Goal: Information Seeking & Learning: Learn about a topic

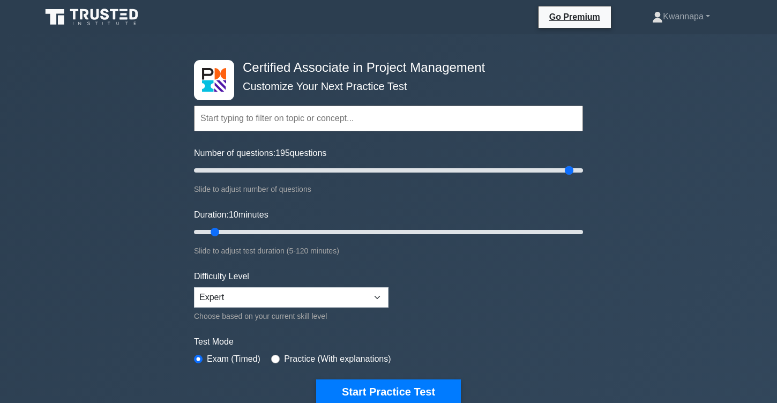
drag, startPoint x: 210, startPoint y: 171, endPoint x: 567, endPoint y: 170, distance: 357.4
type input "195"
click at [567, 170] on input "Number of questions: 195 questions" at bounding box center [388, 170] width 389 height 13
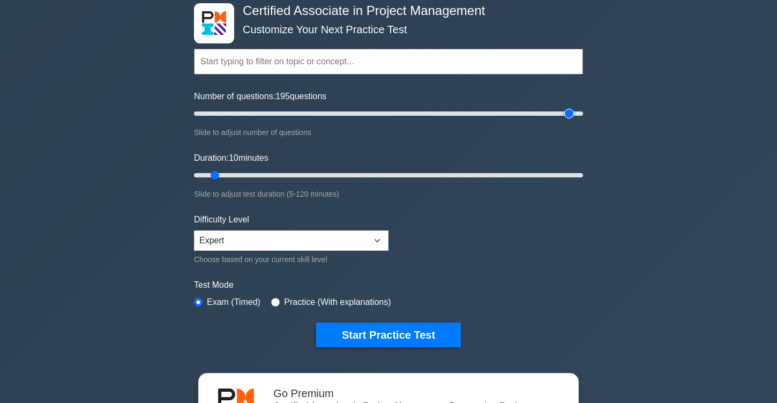
scroll to position [58, 0]
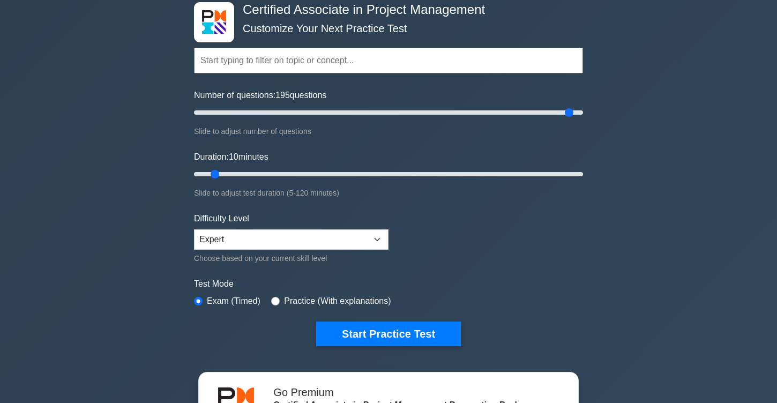
click at [298, 299] on label "Practice (With explanations)" at bounding box center [337, 301] width 107 height 13
click at [278, 298] on input "radio" at bounding box center [275, 301] width 9 height 9
radio input "true"
drag, startPoint x: 214, startPoint y: 172, endPoint x: 600, endPoint y: 176, distance: 385.8
type input "120"
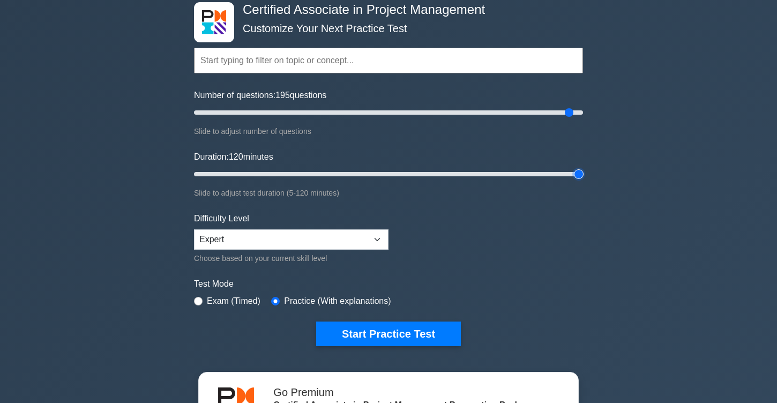
click at [583, 176] on input "Duration: 120 minutes" at bounding box center [388, 174] width 389 height 13
drag, startPoint x: 567, startPoint y: 113, endPoint x: 599, endPoint y: 113, distance: 31.6
type input "200"
click at [583, 113] on input "Number of questions: 200 questions" at bounding box center [388, 112] width 389 height 13
drag, startPoint x: 362, startPoint y: 220, endPoint x: 362, endPoint y: 230, distance: 10.7
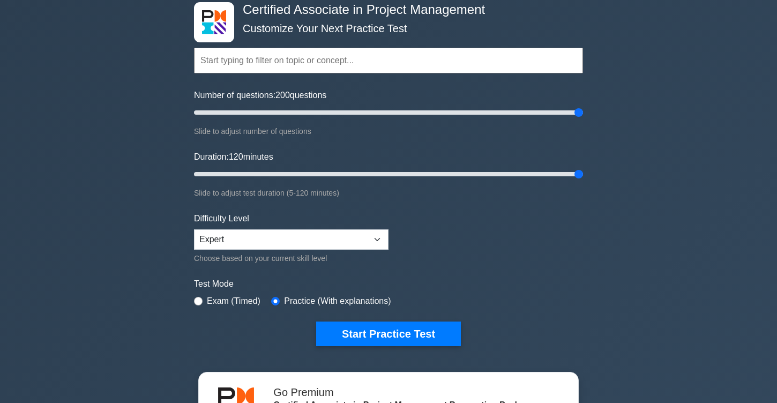
click at [362, 229] on div "Difficulty Level Beginner Intermediate Expert Choose based on your current skil…" at bounding box center [291, 238] width 195 height 53
click at [362, 230] on select "Beginner Intermediate Expert" at bounding box center [291, 239] width 195 height 20
select select "beginner"
click at [194, 229] on select "Beginner Intermediate Expert" at bounding box center [291, 239] width 195 height 20
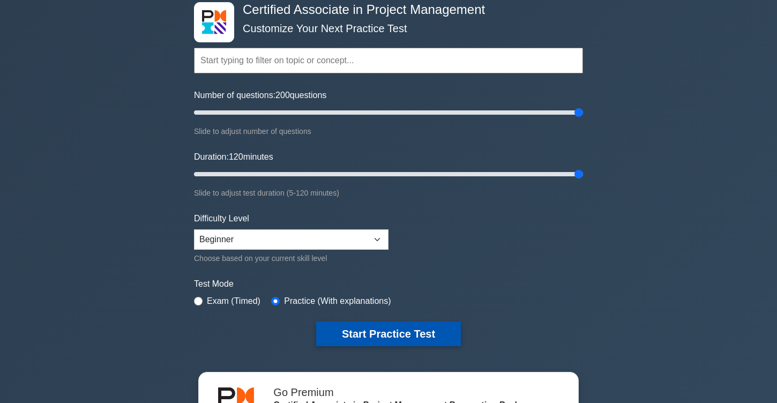
click at [413, 339] on button "Start Practice Test" at bounding box center [388, 334] width 145 height 25
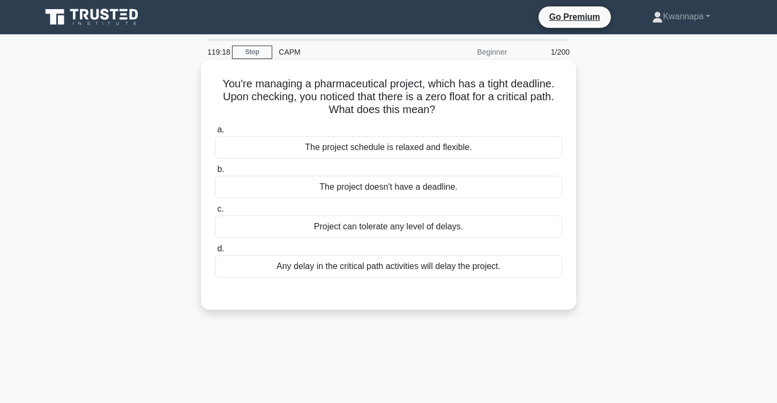
click at [323, 271] on div "Any delay in the critical path activities will delay the project." at bounding box center [388, 266] width 347 height 23
click at [215, 252] on input "d. Any delay in the critical path activities will delay the project." at bounding box center [215, 248] width 0 height 7
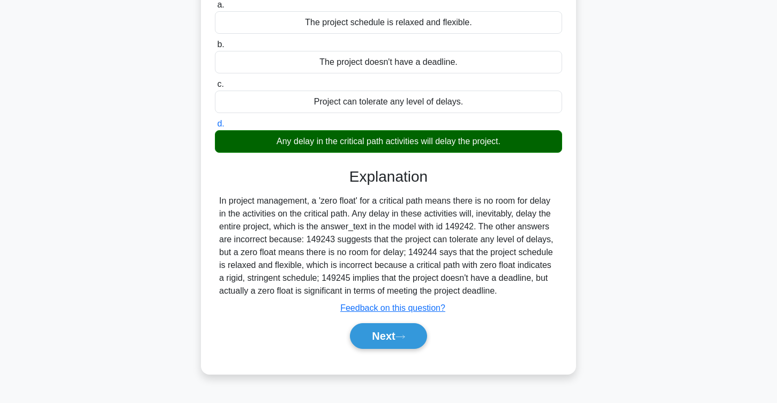
scroll to position [126, 0]
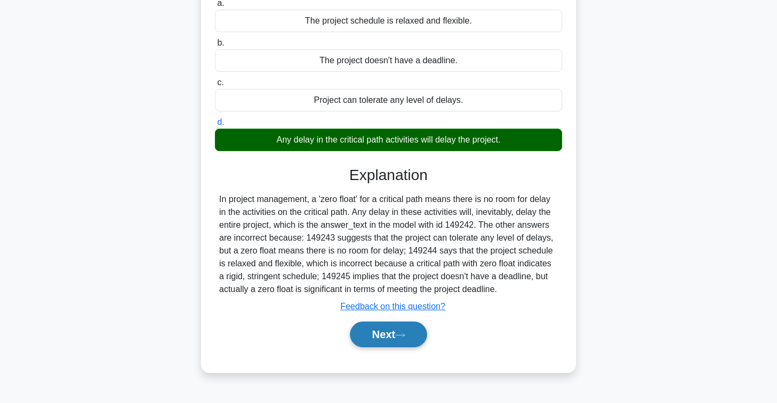
click at [400, 337] on icon at bounding box center [400, 335] width 10 height 6
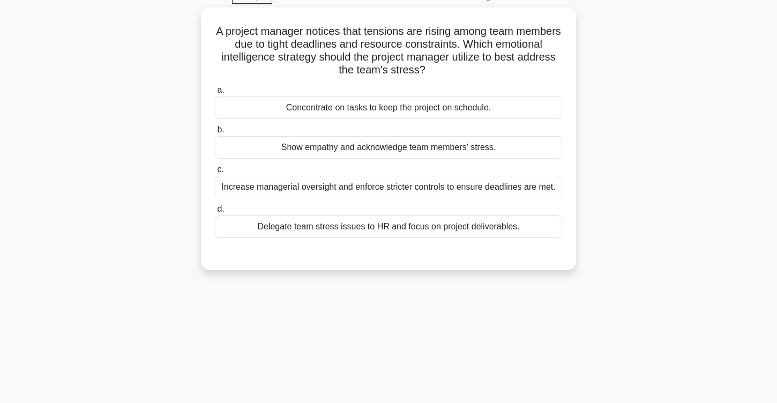
scroll to position [0, 0]
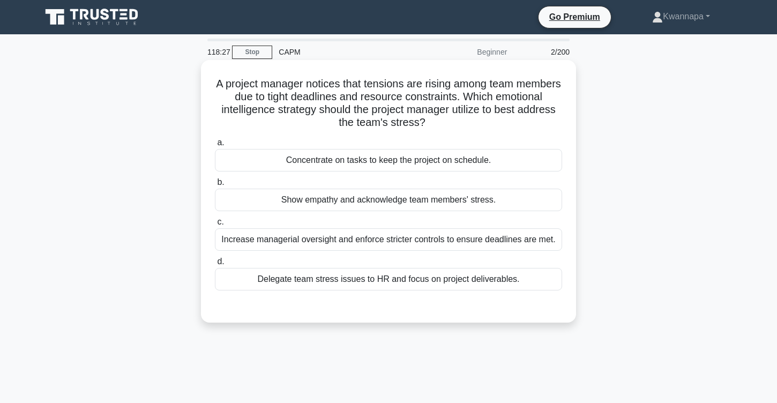
click at [380, 201] on div "Show empathy and acknowledge team members' stress." at bounding box center [388, 200] width 347 height 23
click at [215, 186] on input "b. Show empathy and acknowledge team members' stress." at bounding box center [215, 182] width 0 height 7
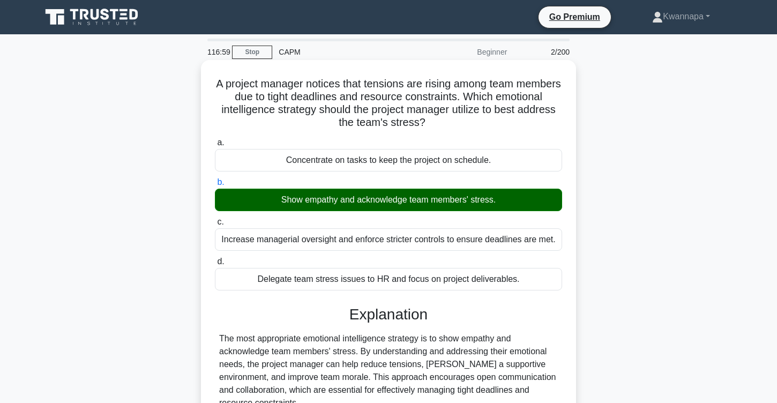
scroll to position [176, 0]
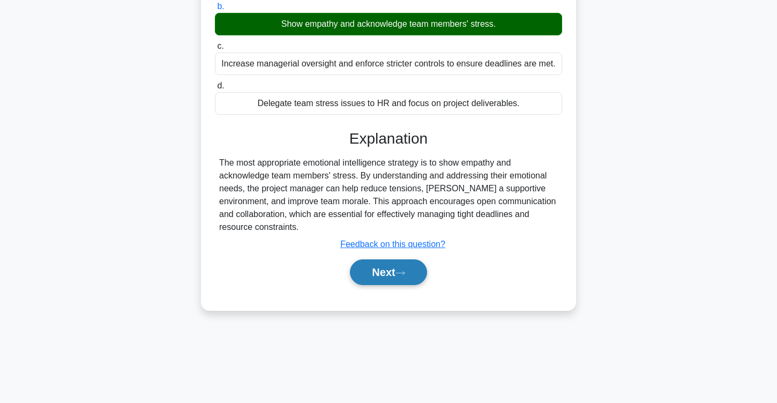
click at [378, 271] on button "Next" at bounding box center [388, 272] width 77 height 26
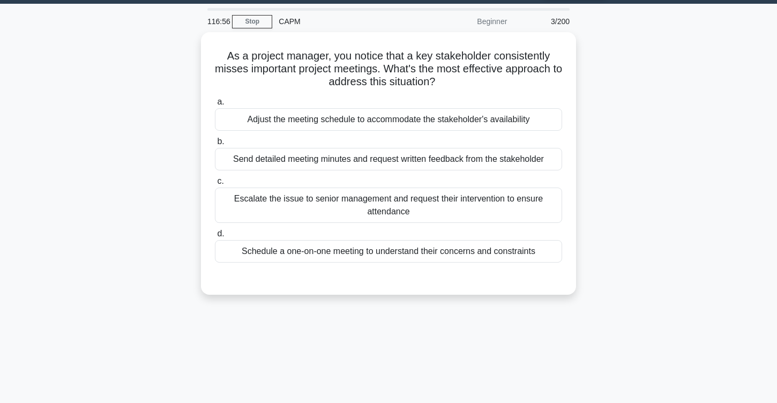
scroll to position [0, 0]
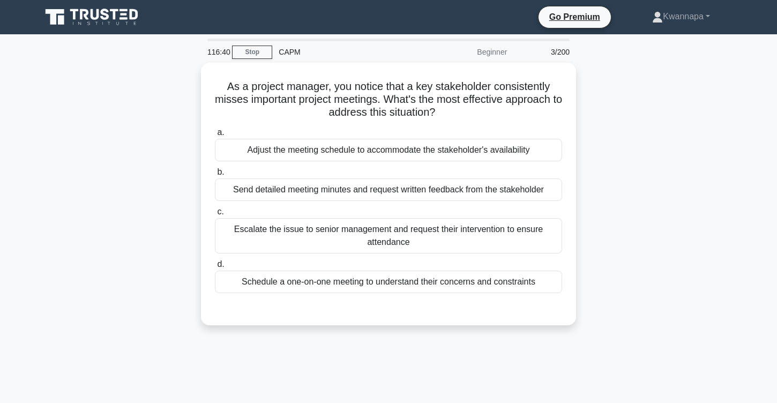
click at [155, 212] on div "As a project manager, you notice that a key stakeholder consistently misses imp…" at bounding box center [388, 200] width 707 height 275
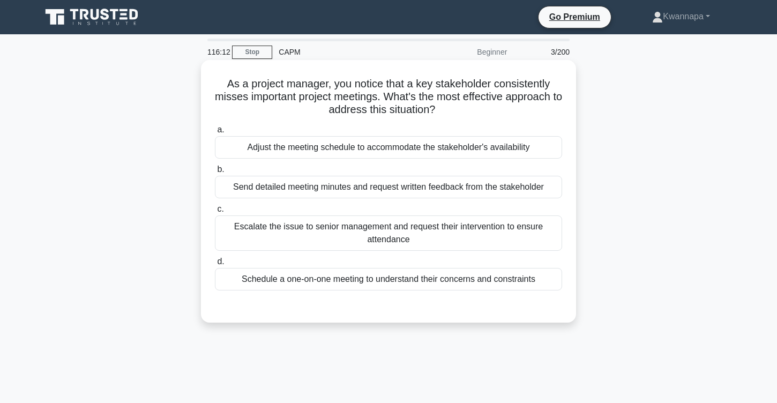
click at [320, 279] on div "Schedule a one-on-one meeting to understand their concerns and constraints" at bounding box center [388, 279] width 347 height 23
click at [215, 265] on input "d. Schedule a one-on-one meeting to understand their concerns and constraints" at bounding box center [215, 261] width 0 height 7
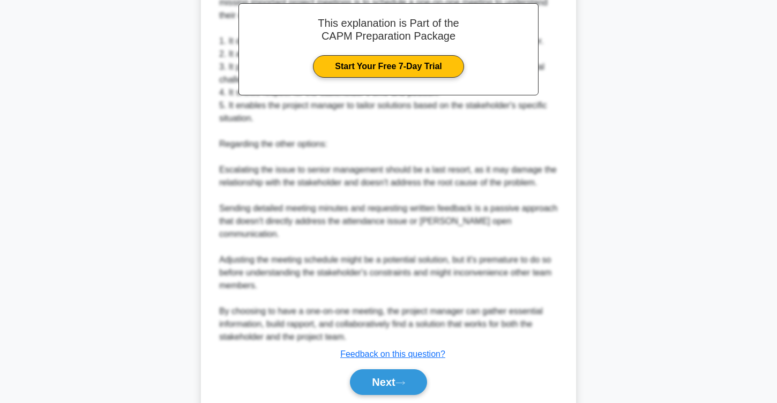
scroll to position [350, 0]
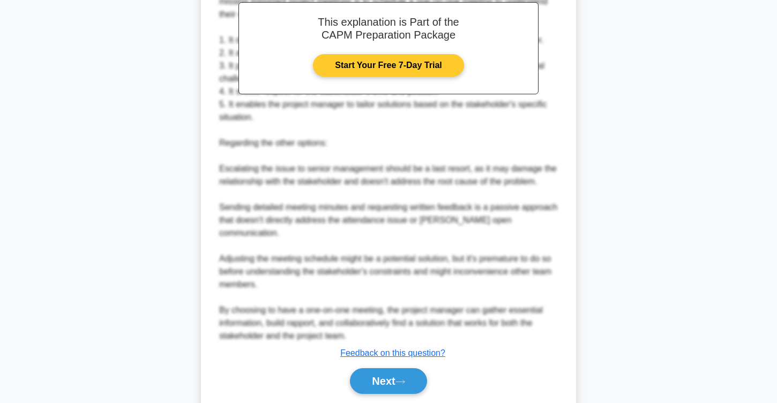
click at [390, 64] on link "Start Your Free 7-Day Trial" at bounding box center [388, 65] width 151 height 23
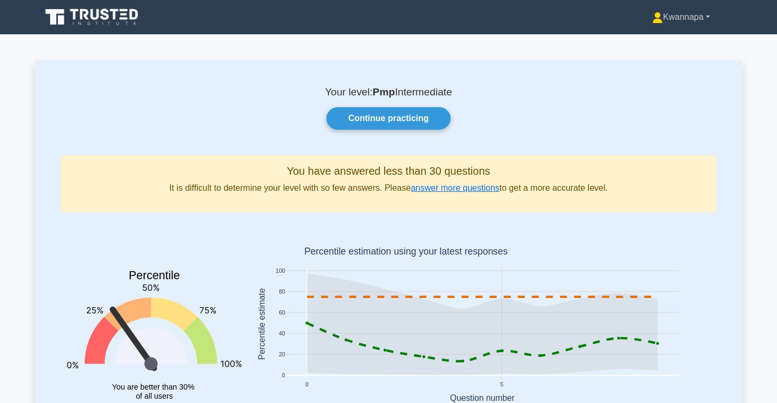
click at [681, 19] on link "Kwannapa" at bounding box center [680, 16] width 109 height 21
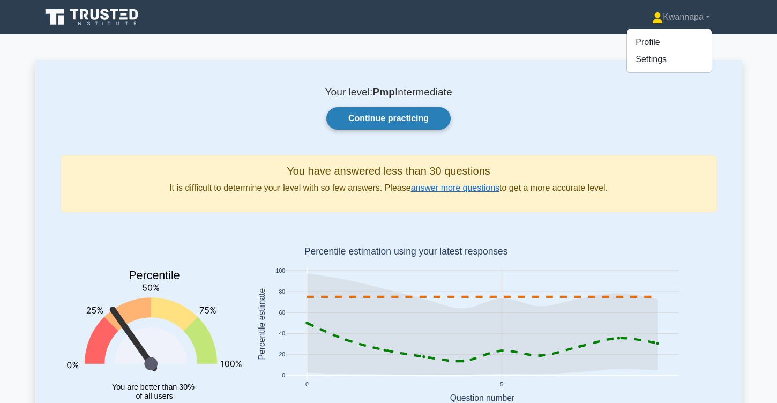
click at [400, 119] on link "Continue practicing" at bounding box center [388, 118] width 124 height 23
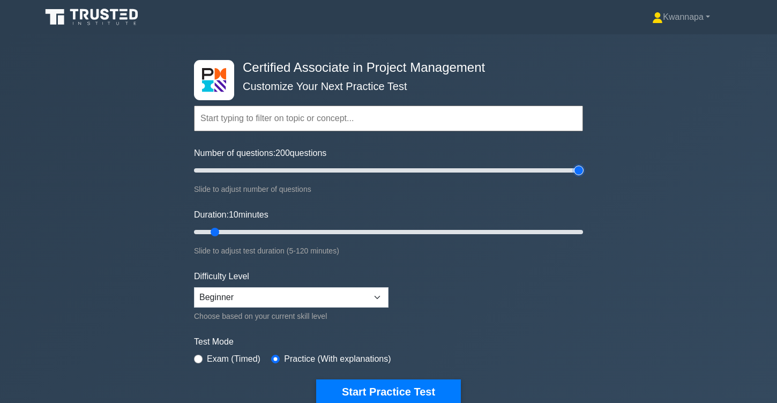
drag, startPoint x: 210, startPoint y: 171, endPoint x: 592, endPoint y: 180, distance: 382.2
type input "200"
click at [583, 177] on input "Number of questions: 200 questions" at bounding box center [388, 170] width 389 height 13
drag, startPoint x: 214, startPoint y: 231, endPoint x: 581, endPoint y: 230, distance: 366.5
type input "120"
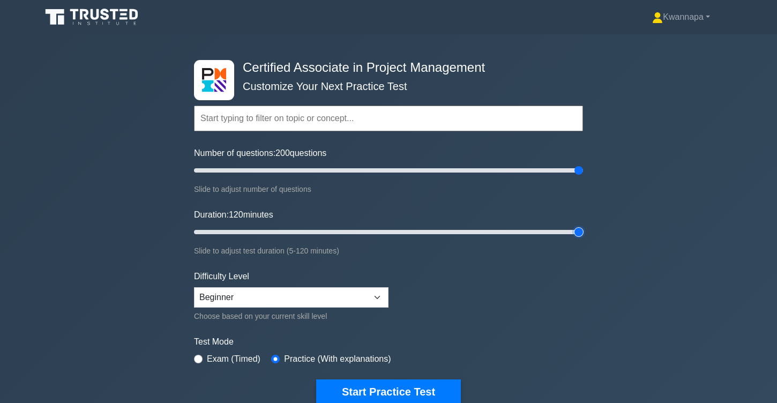
click at [581, 230] on input "Duration: 120 minutes" at bounding box center [388, 232] width 389 height 13
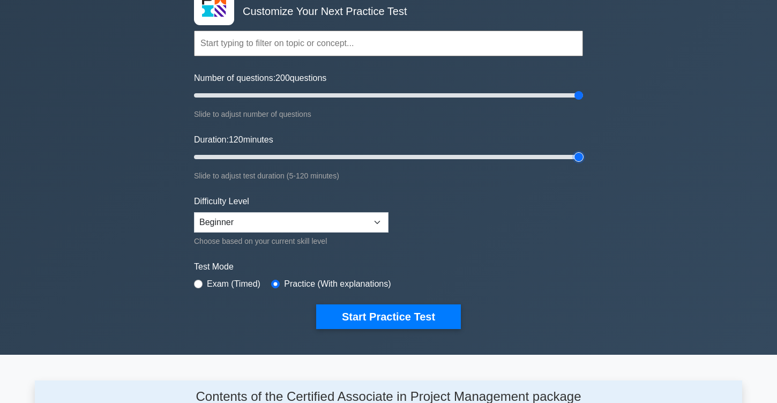
scroll to position [119, 0]
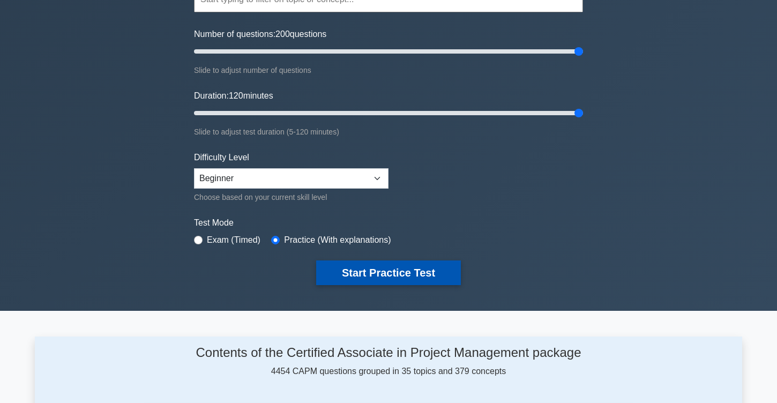
click at [379, 269] on button "Start Practice Test" at bounding box center [388, 272] width 145 height 25
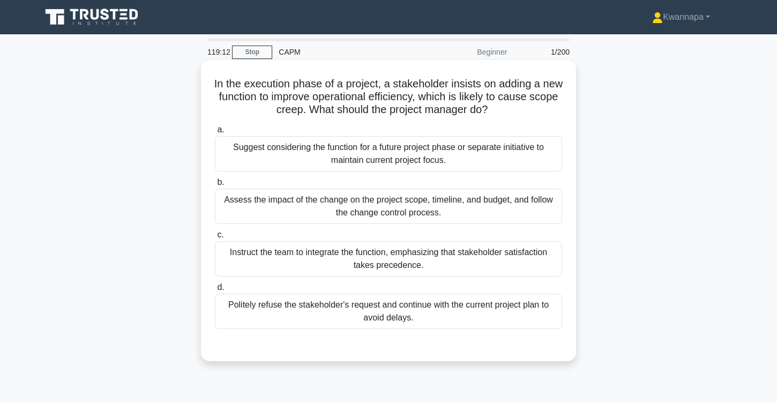
click at [411, 198] on div "Assess the impact of the change on the project scope, timeline, and budget, and…" at bounding box center [388, 206] width 347 height 35
click at [215, 186] on input "b. Assess the impact of the change on the project scope, timeline, and budget, …" at bounding box center [215, 182] width 0 height 7
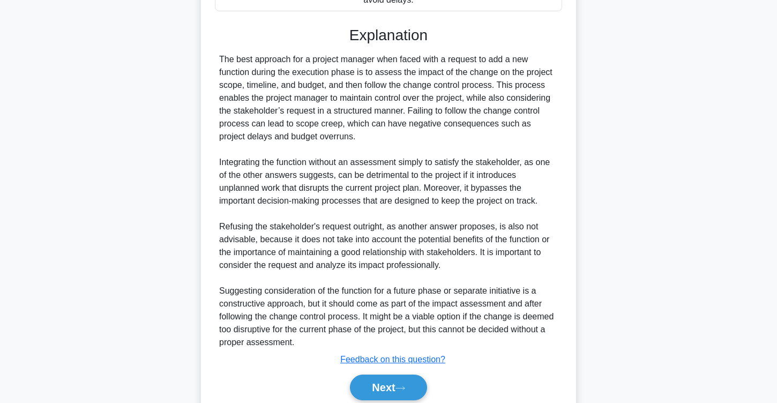
scroll to position [361, 0]
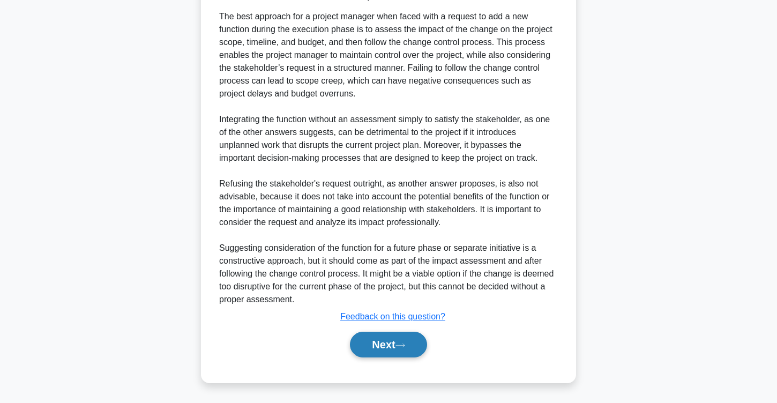
click at [378, 350] on button "Next" at bounding box center [388, 345] width 77 height 26
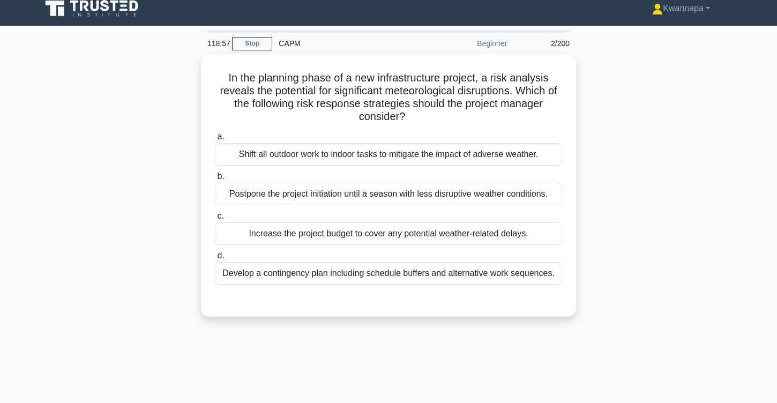
scroll to position [0, 0]
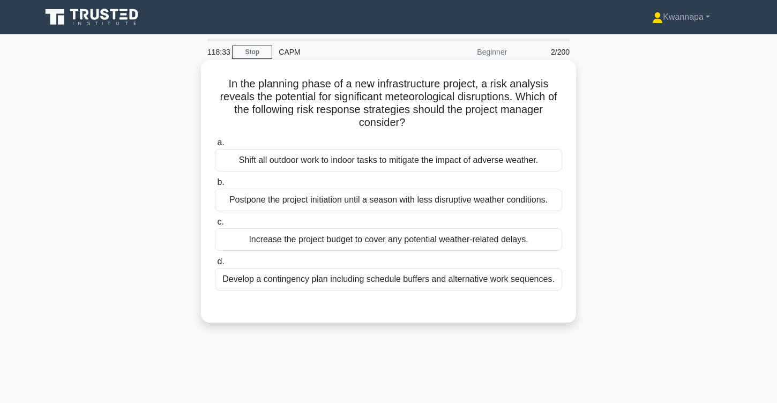
click at [364, 287] on div "Develop a contingency plan including schedule buffers and alternative work sequ…" at bounding box center [388, 279] width 347 height 23
click at [215, 265] on input "d. Develop a contingency plan including schedule buffers and alternative work s…" at bounding box center [215, 261] width 0 height 7
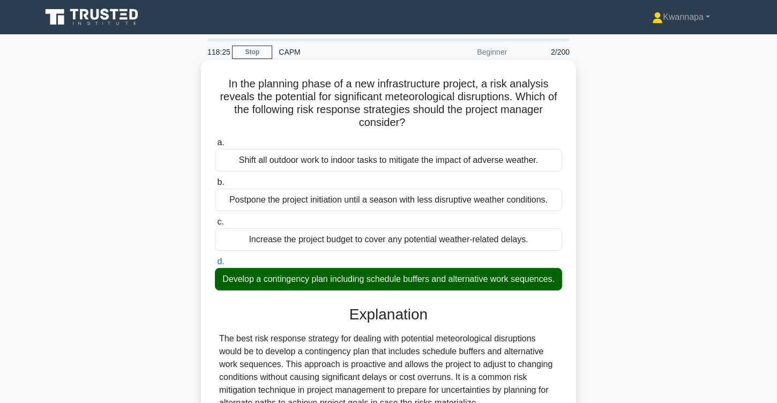
scroll to position [258, 0]
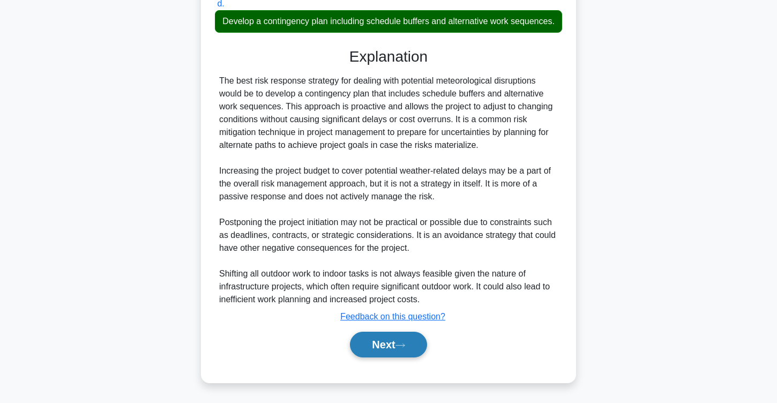
click at [388, 346] on button "Next" at bounding box center [388, 345] width 77 height 26
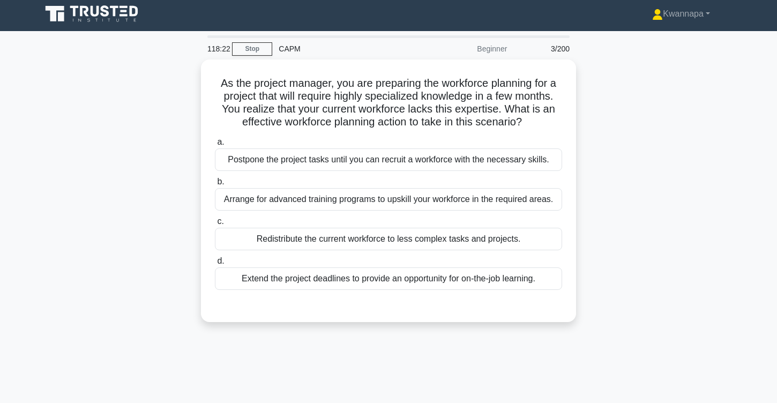
scroll to position [0, 0]
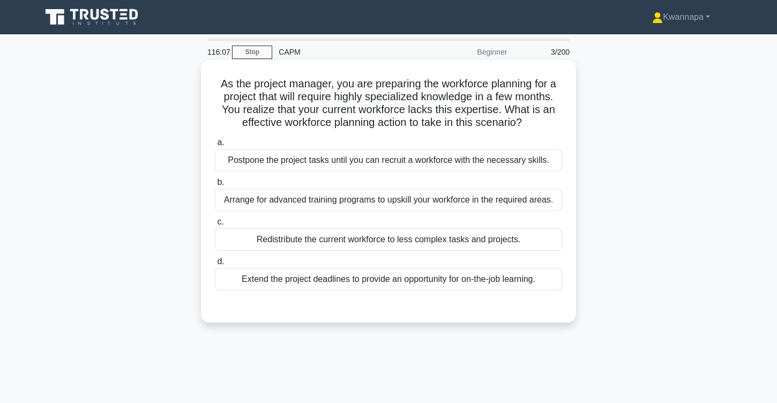
click at [450, 159] on div "Postpone the project tasks until you can recruit a workforce with the necessary…" at bounding box center [388, 160] width 347 height 23
click at [215, 146] on input "a. Postpone the project tasks until you can recruit a workforce with the necess…" at bounding box center [215, 142] width 0 height 7
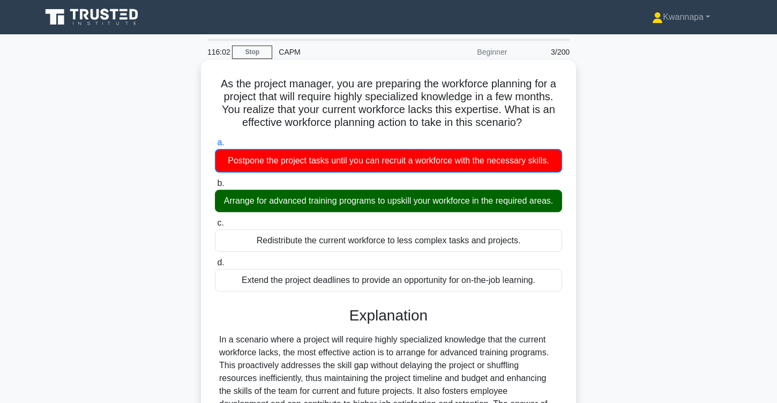
click at [421, 203] on div "Arrange for advanced training programs to upskill your workforce in the require…" at bounding box center [388, 201] width 347 height 23
click at [215, 187] on input "b. Arrange for advanced training programs to upskill your workforce in the requ…" at bounding box center [215, 183] width 0 height 7
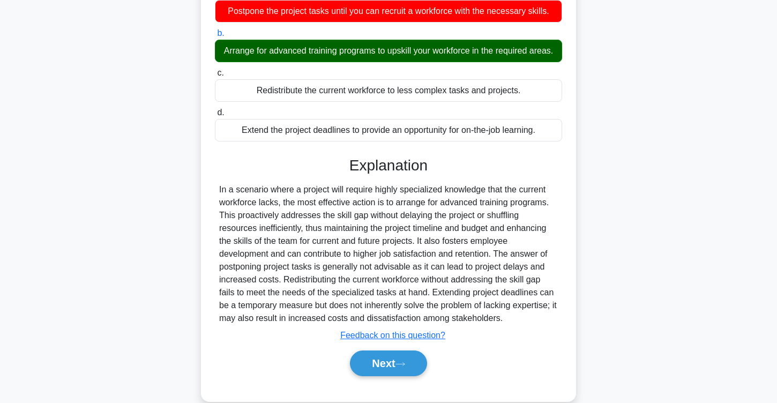
scroll to position [176, 0]
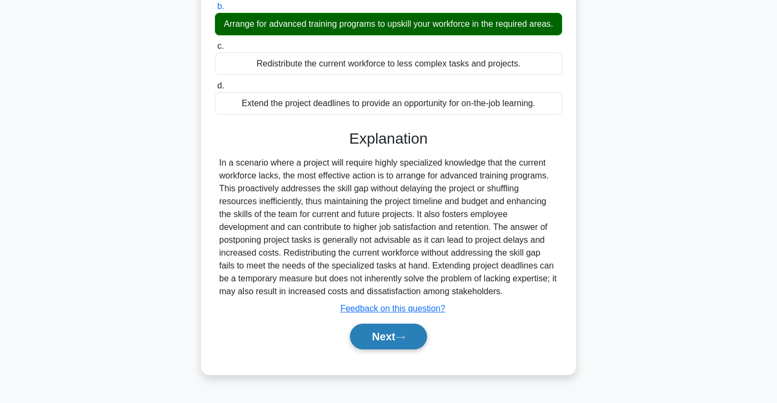
click at [398, 338] on button "Next" at bounding box center [388, 337] width 77 height 26
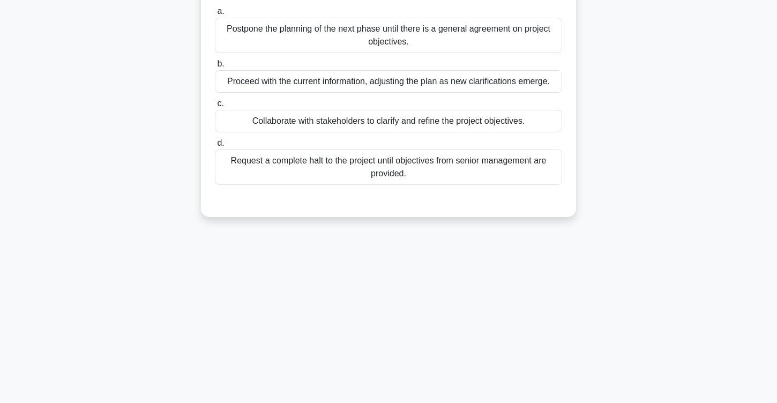
scroll to position [0, 0]
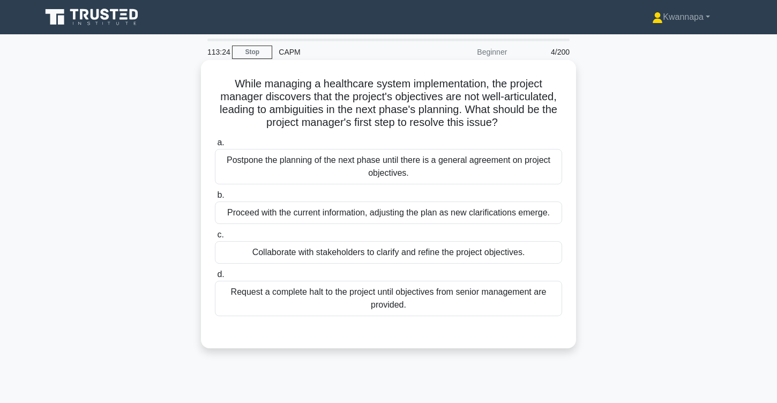
click at [394, 252] on div "Collaborate with stakeholders to clarify and refine the project objectives." at bounding box center [388, 252] width 347 height 23
click at [215, 238] on input "c. Collaborate with stakeholders to clarify and refine the project objectives." at bounding box center [215, 234] width 0 height 7
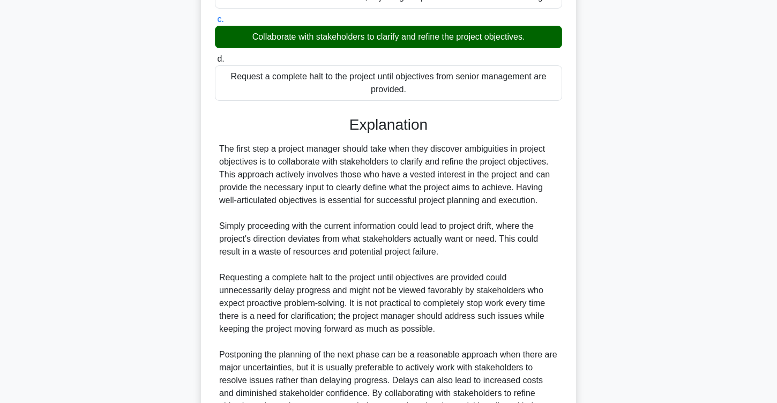
scroll to position [335, 0]
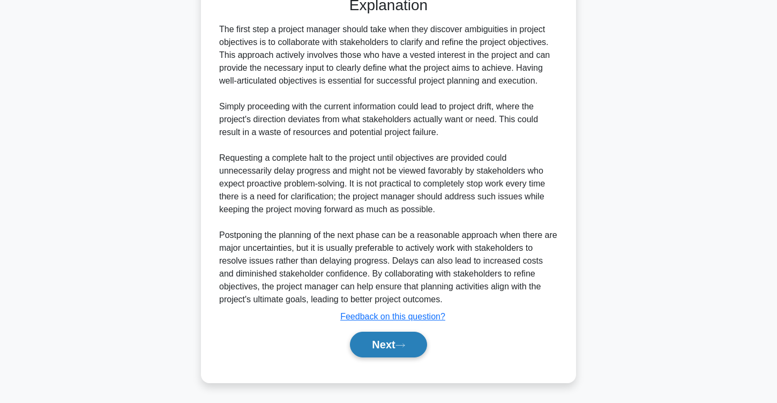
click at [387, 343] on button "Next" at bounding box center [388, 345] width 77 height 26
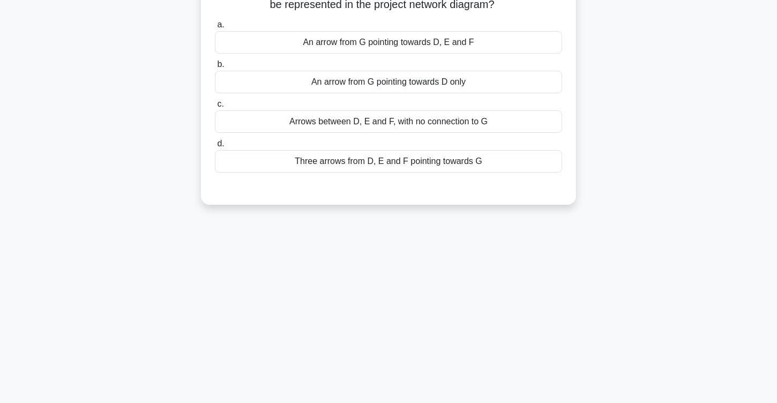
scroll to position [0, 0]
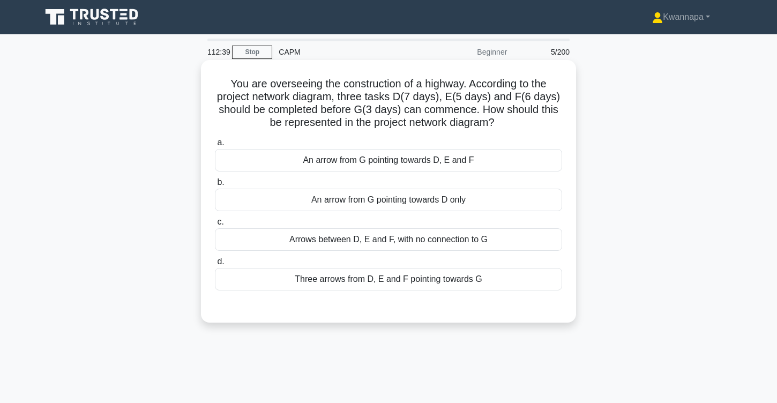
click at [358, 280] on div "Three arrows from D, E and F pointing towards G" at bounding box center [388, 279] width 347 height 23
click at [215, 265] on input "d. Three arrows from D, E and F pointing towards G" at bounding box center [215, 261] width 0 height 7
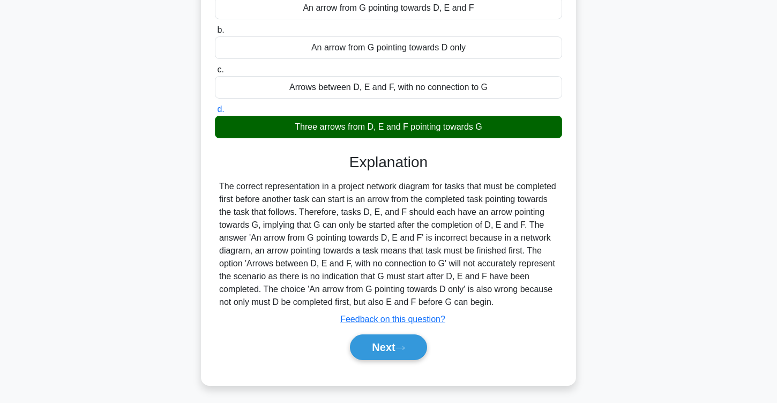
scroll to position [176, 0]
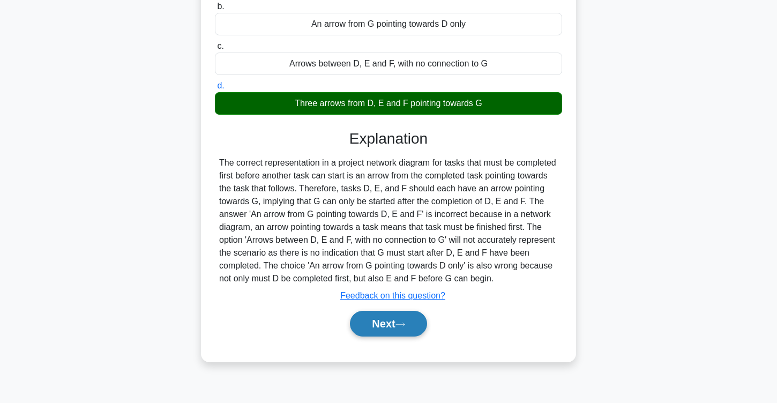
click at [397, 323] on button "Next" at bounding box center [388, 324] width 77 height 26
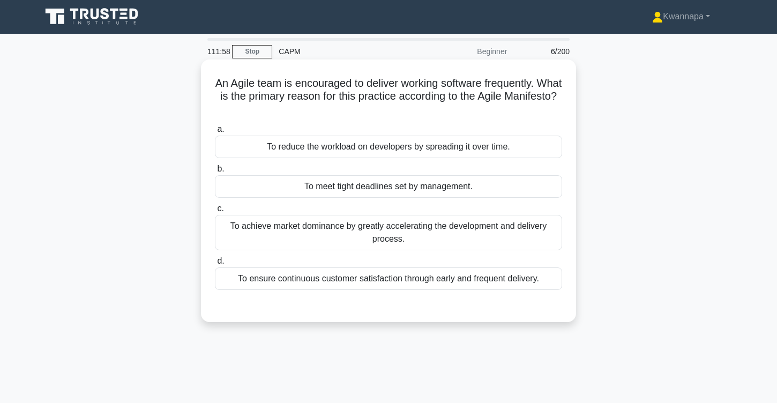
scroll to position [0, 0]
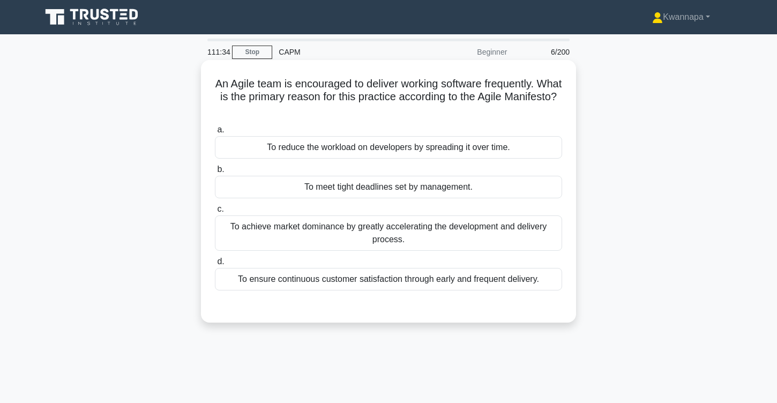
click at [268, 284] on div "To ensure continuous customer satisfaction through early and frequent delivery." at bounding box center [388, 279] width 347 height 23
click at [215, 265] on input "d. To ensure continuous customer satisfaction through early and frequent delive…" at bounding box center [215, 261] width 0 height 7
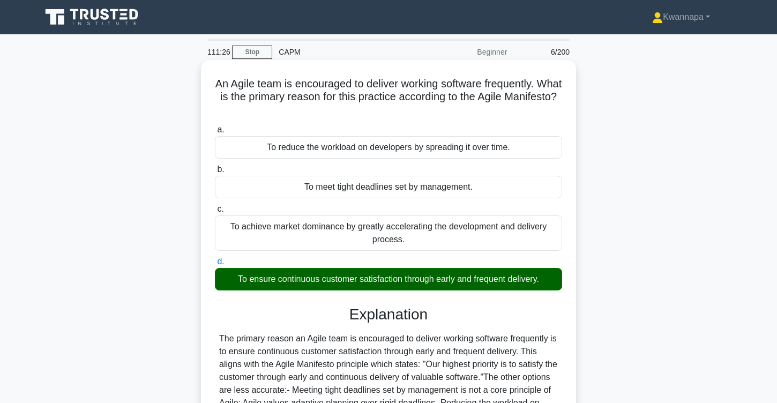
scroll to position [176, 0]
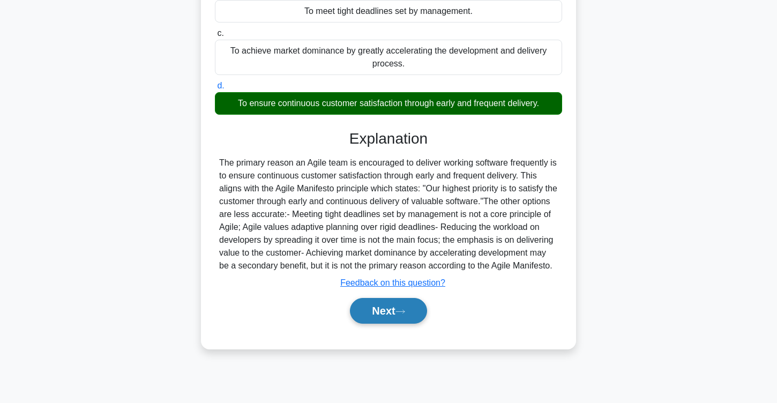
click at [405, 315] on icon at bounding box center [400, 312] width 10 height 6
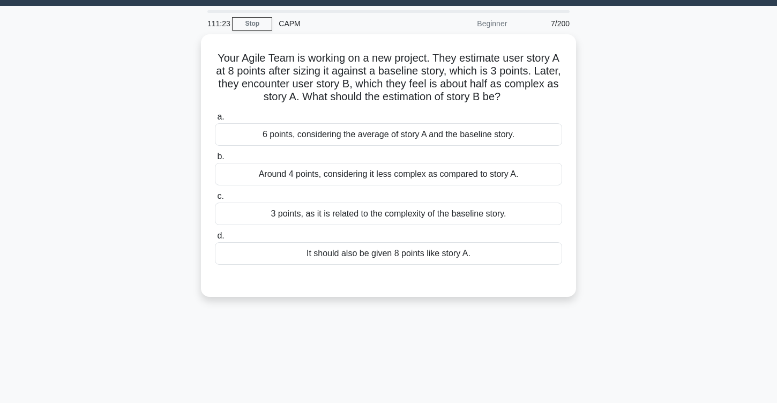
scroll to position [0, 0]
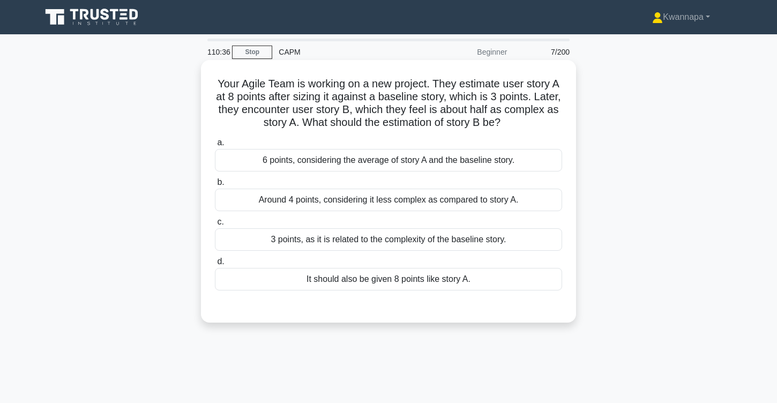
click at [408, 160] on div "6 points, considering the average of story A and the baseline story." at bounding box center [388, 160] width 347 height 23
click at [215, 146] on input "a. 6 points, considering the average of story A and the baseline story." at bounding box center [215, 142] width 0 height 7
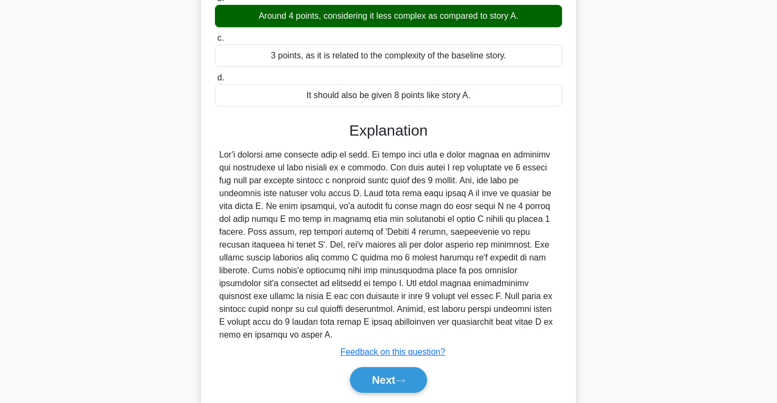
scroll to position [207, 0]
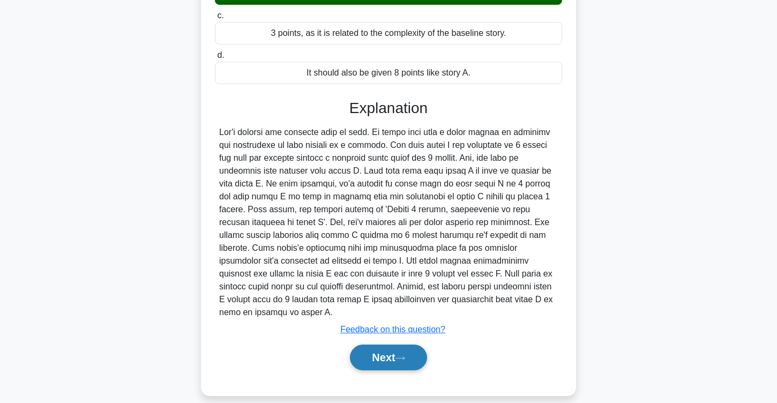
click at [398, 349] on button "Next" at bounding box center [388, 358] width 77 height 26
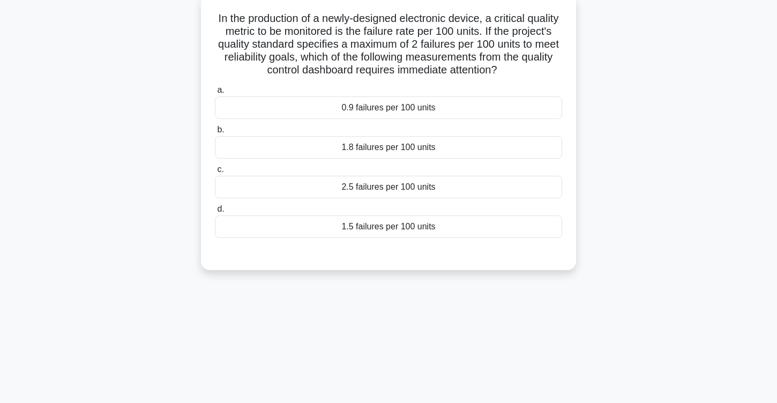
scroll to position [0, 0]
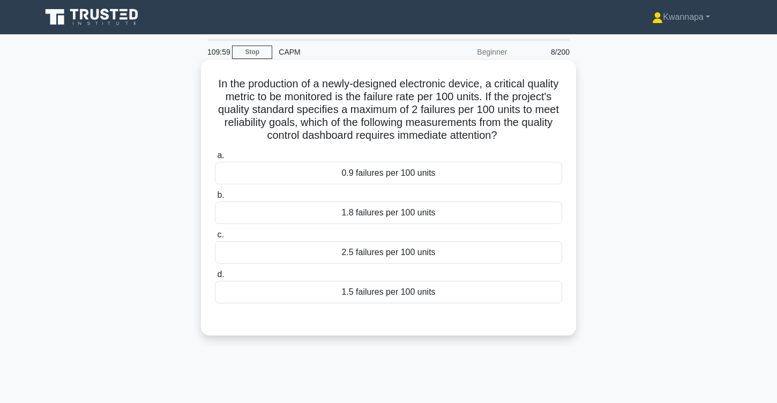
click at [378, 255] on div "2.5 failures per 100 units" at bounding box center [388, 252] width 347 height 23
click at [215, 238] on input "c. 2.5 failures per 100 units" at bounding box center [215, 234] width 0 height 7
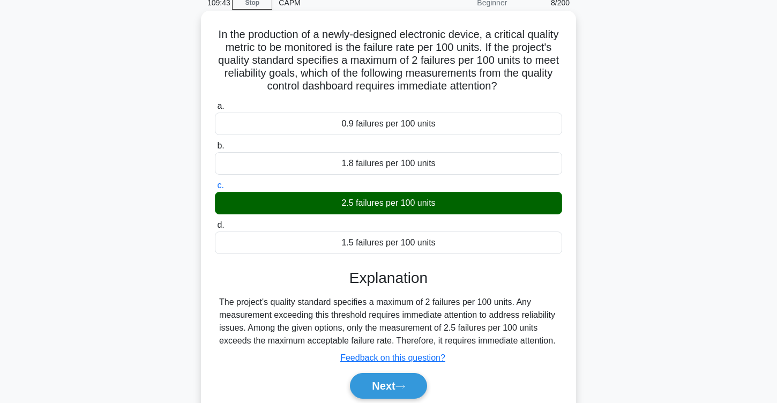
scroll to position [176, 0]
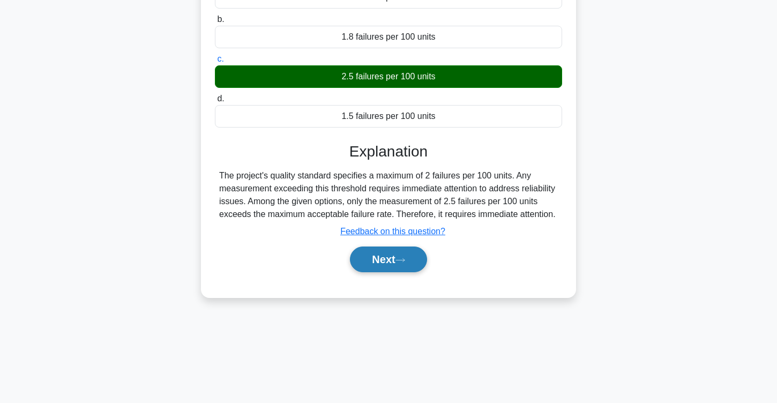
click at [382, 267] on button "Next" at bounding box center [388, 259] width 77 height 26
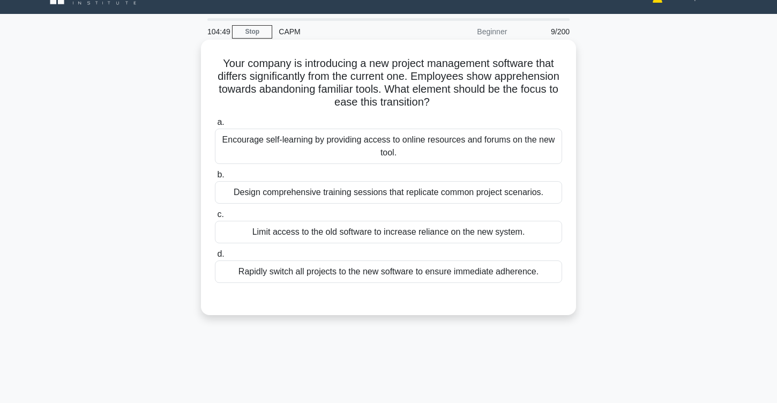
scroll to position [23, 0]
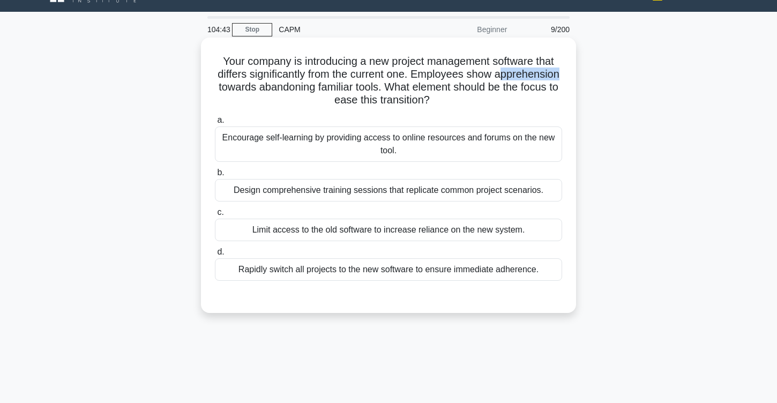
drag, startPoint x: 498, startPoint y: 77, endPoint x: 565, endPoint y: 75, distance: 67.0
click at [565, 75] on div "Your company is introducing a new project management software that differs sign…" at bounding box center [388, 175] width 367 height 267
click at [543, 76] on h5 "Your company is introducing a new project management software that differs sign…" at bounding box center [388, 81] width 349 height 53
drag, startPoint x: 496, startPoint y: 77, endPoint x: 559, endPoint y: 75, distance: 63.8
click at [559, 75] on h5 "Your company is introducing a new project management software that differs sign…" at bounding box center [388, 81] width 349 height 53
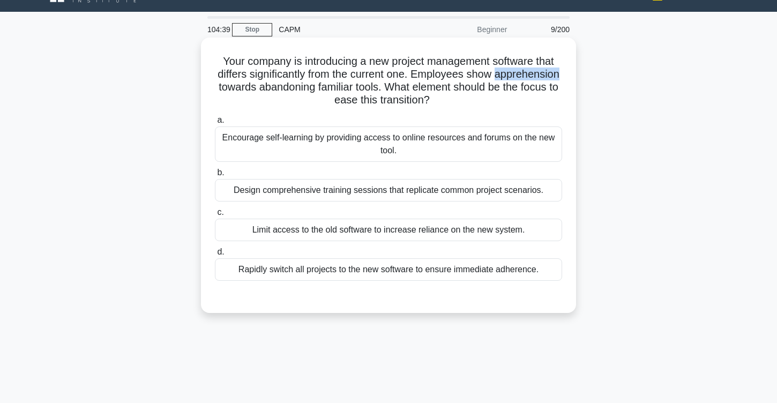
copy h5 "apprehension"
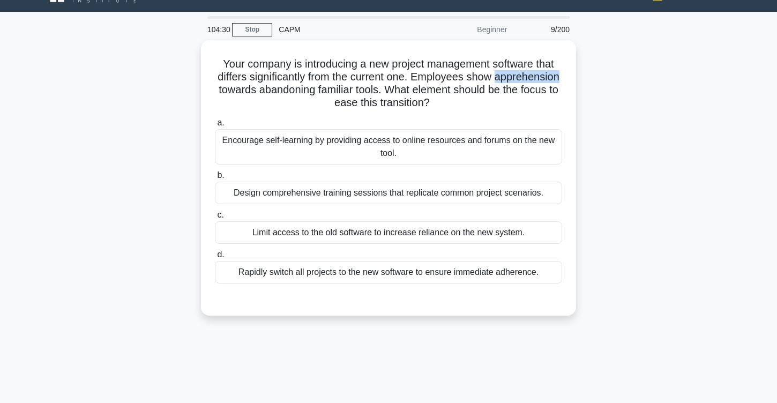
click at [69, 215] on div "Your company is introducing a new project management software that differs sign…" at bounding box center [388, 184] width 707 height 288
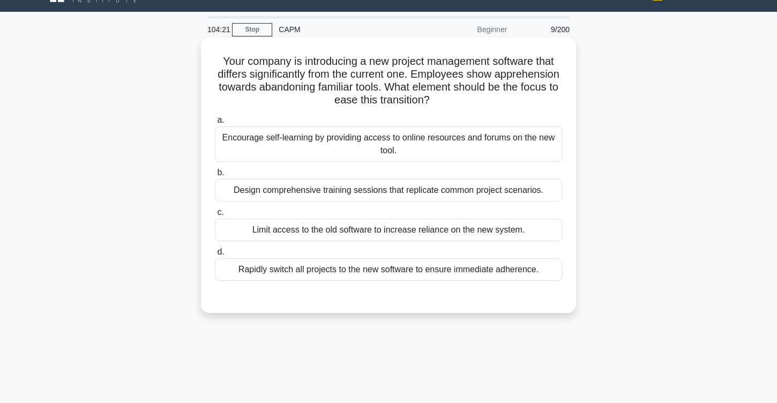
click at [355, 190] on div "Design comprehensive training sessions that replicate common project scenarios." at bounding box center [388, 190] width 347 height 23
click at [215, 176] on input "b. Design comprehensive training sessions that replicate common project scenari…" at bounding box center [215, 172] width 0 height 7
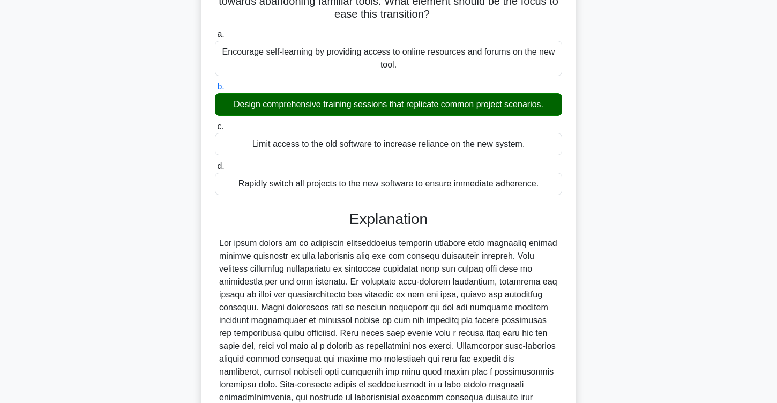
scroll to position [232, 0]
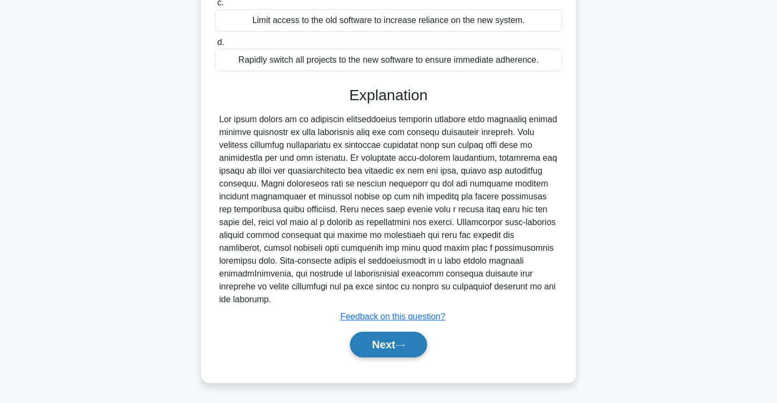
click at [391, 354] on button "Next" at bounding box center [388, 345] width 77 height 26
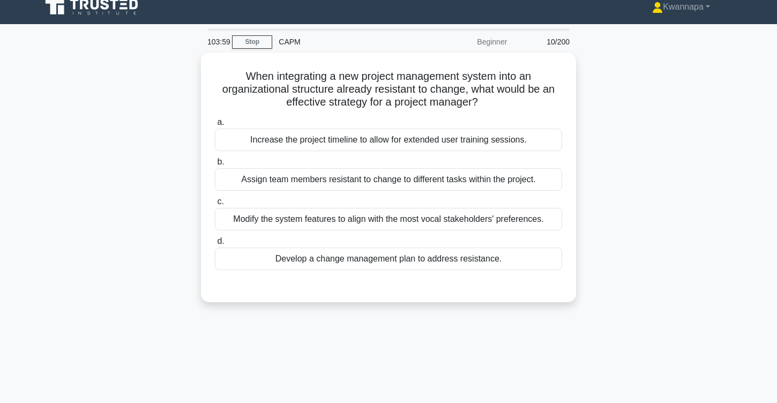
scroll to position [0, 0]
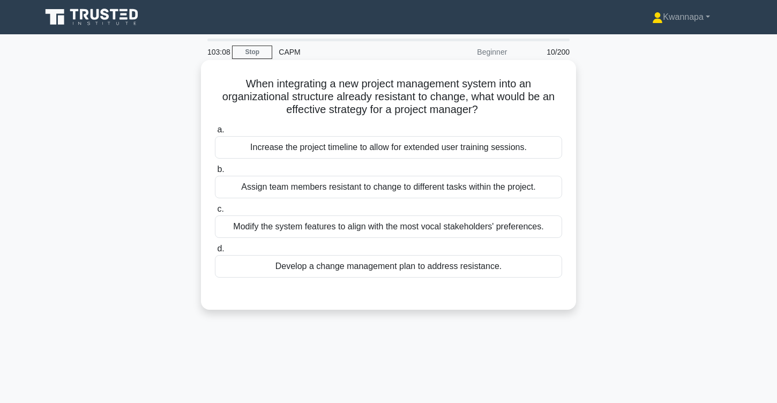
click at [461, 266] on div "Develop a change management plan to address resistance." at bounding box center [388, 266] width 347 height 23
click at [215, 252] on input "d. Develop a change management plan to address resistance." at bounding box center [215, 248] width 0 height 7
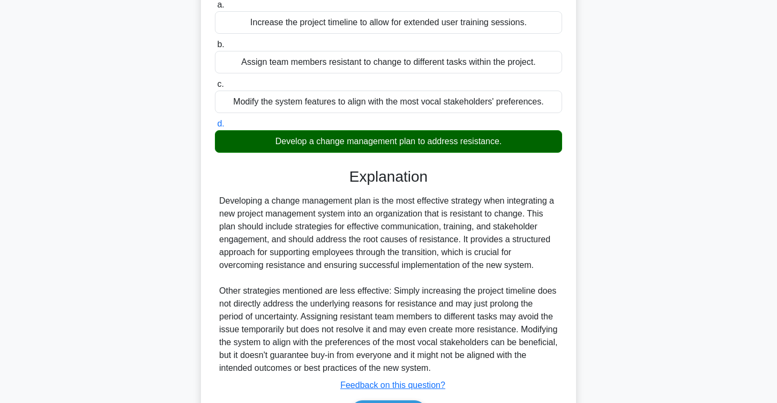
scroll to position [193, 0]
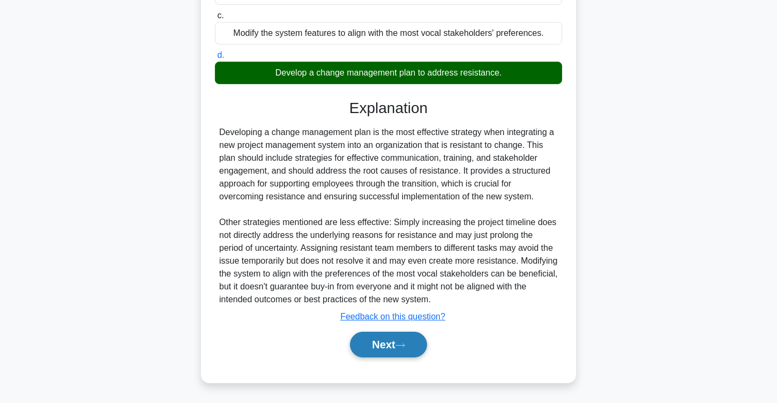
click at [402, 346] on icon at bounding box center [400, 345] width 10 height 6
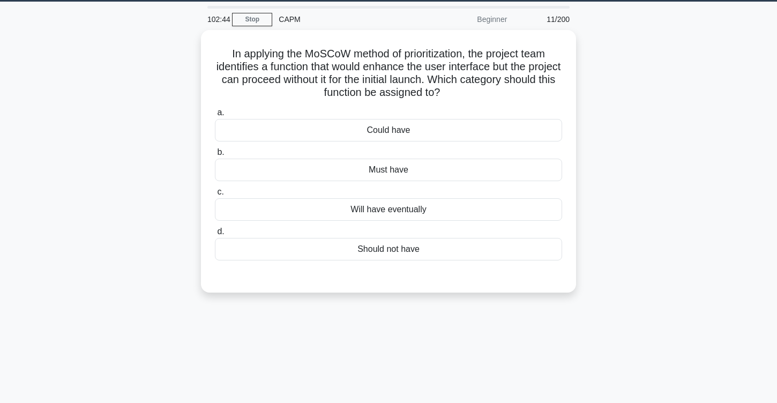
scroll to position [0, 0]
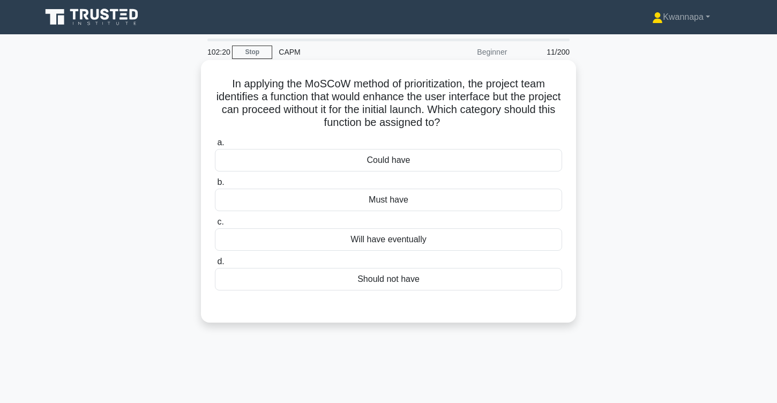
click at [406, 240] on div "Will have eventually" at bounding box center [388, 239] width 347 height 23
click at [215, 226] on input "c. Will have eventually" at bounding box center [215, 222] width 0 height 7
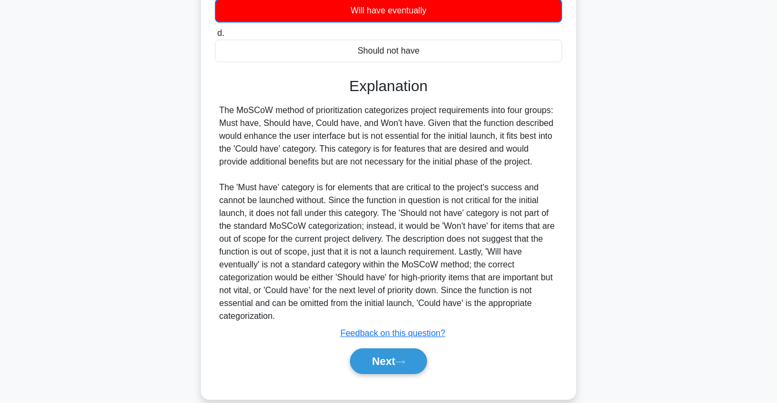
scroll to position [246, 0]
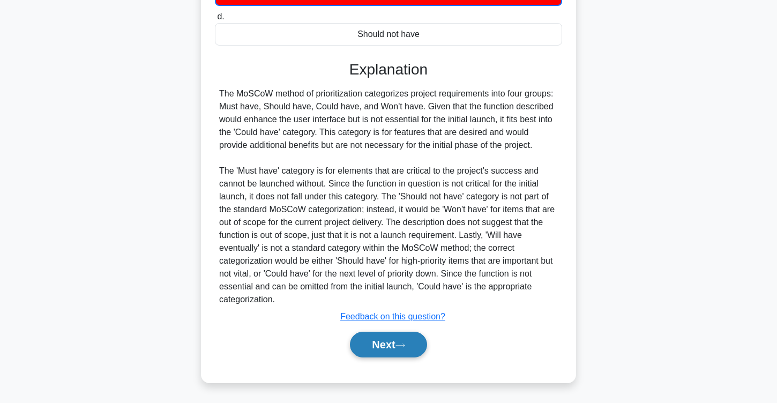
click at [398, 344] on button "Next" at bounding box center [388, 345] width 77 height 26
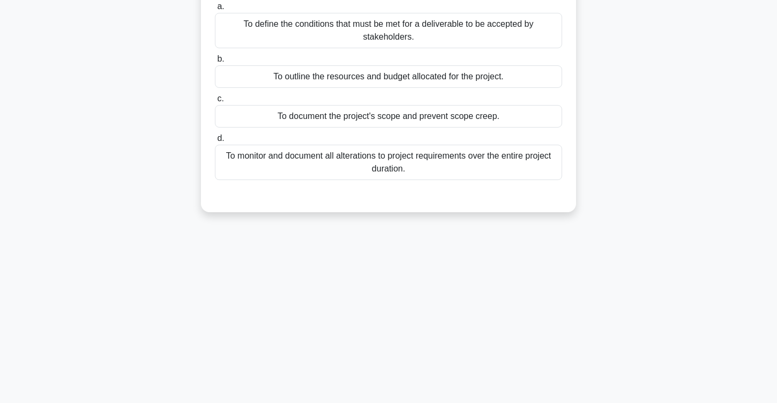
scroll to position [0, 0]
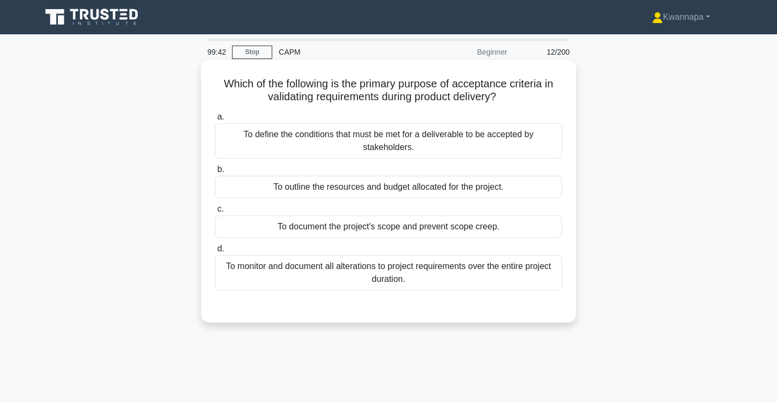
click at [404, 228] on div "To document the project's scope and prevent scope creep." at bounding box center [388, 226] width 347 height 23
click at [215, 213] on input "c. To document the project's scope and prevent scope creep." at bounding box center [215, 209] width 0 height 7
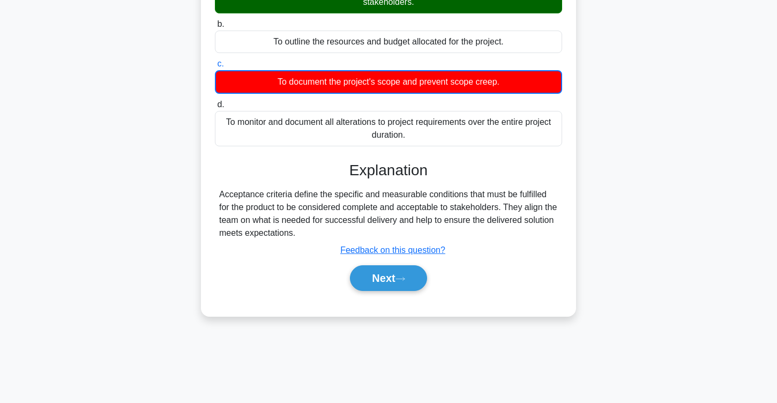
scroll to position [176, 0]
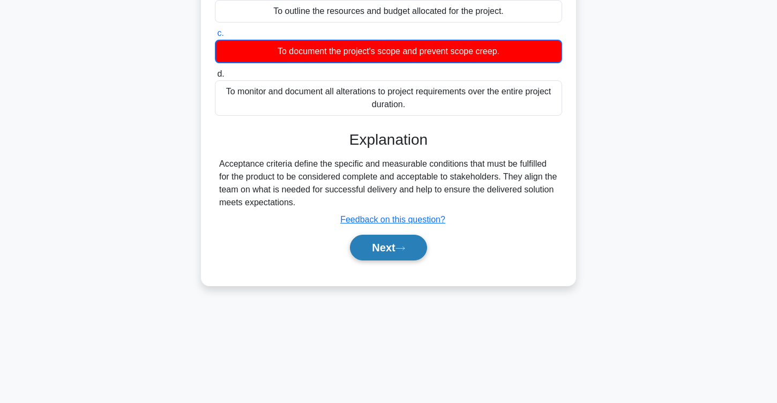
click at [385, 245] on button "Next" at bounding box center [388, 248] width 77 height 26
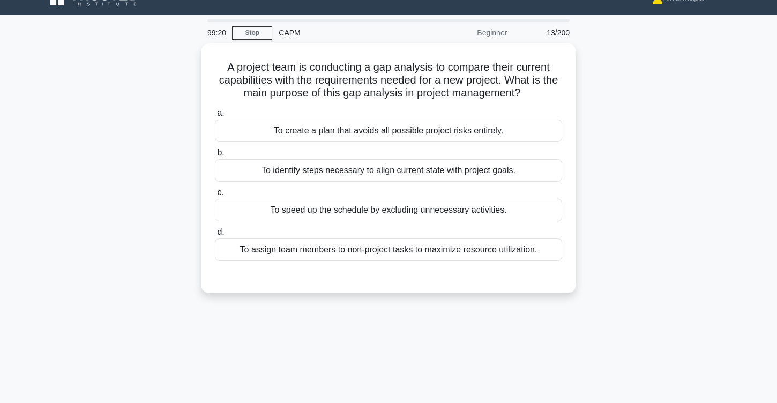
scroll to position [0, 0]
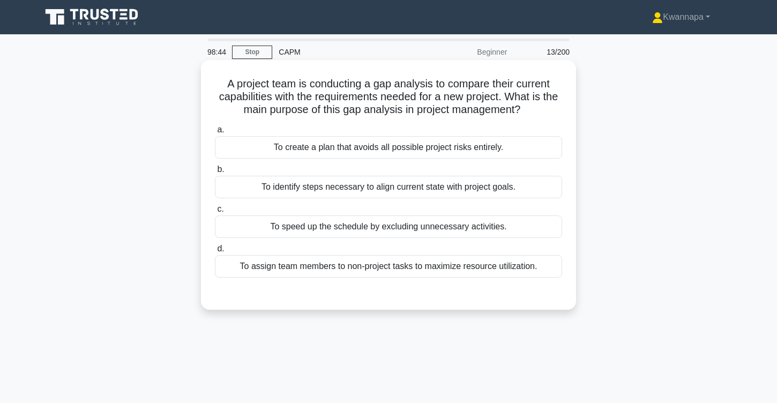
click at [400, 189] on div "To identify steps necessary to align current state with project goals." at bounding box center [388, 187] width 347 height 23
click at [215, 173] on input "b. To identify steps necessary to align current state with project goals." at bounding box center [215, 169] width 0 height 7
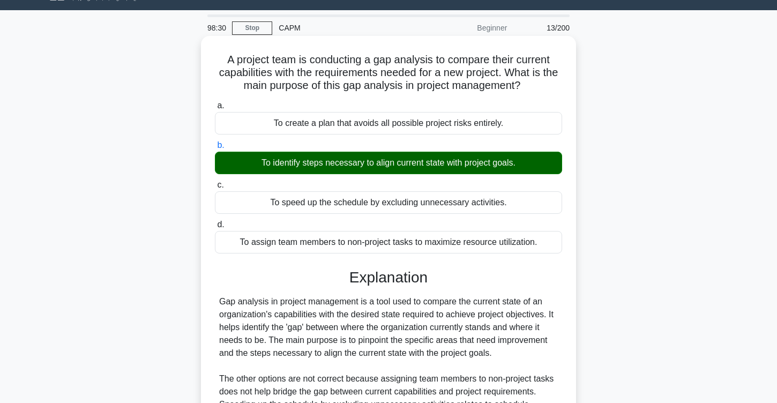
scroll to position [176, 0]
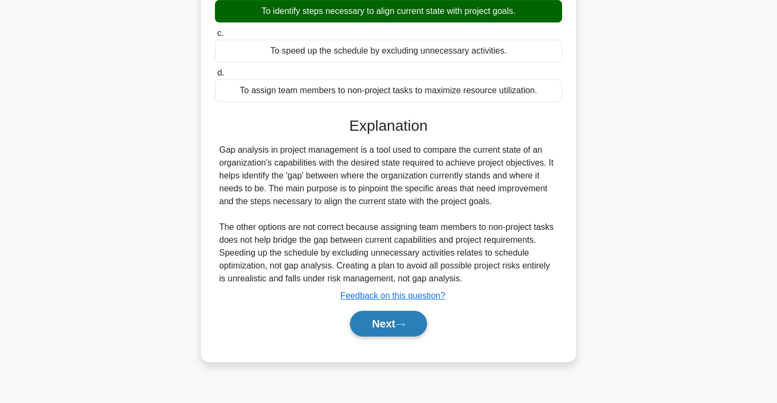
click at [377, 317] on button "Next" at bounding box center [388, 324] width 77 height 26
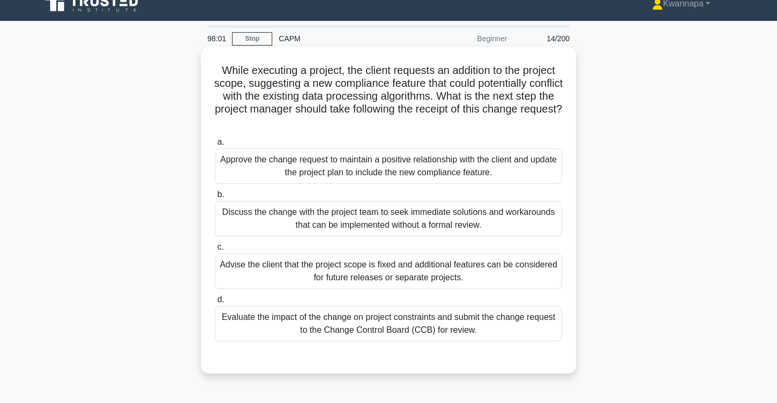
scroll to position [16, 0]
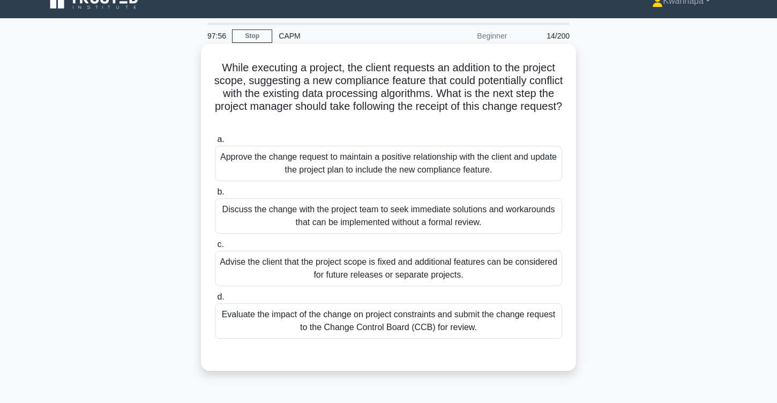
click at [349, 326] on div "Evaluate the impact of the change on project constraints and submit the change …" at bounding box center [388, 320] width 347 height 35
click at [215, 301] on input "d. Evaluate the impact of the change on project constraints and submit the chan…" at bounding box center [215, 297] width 0 height 7
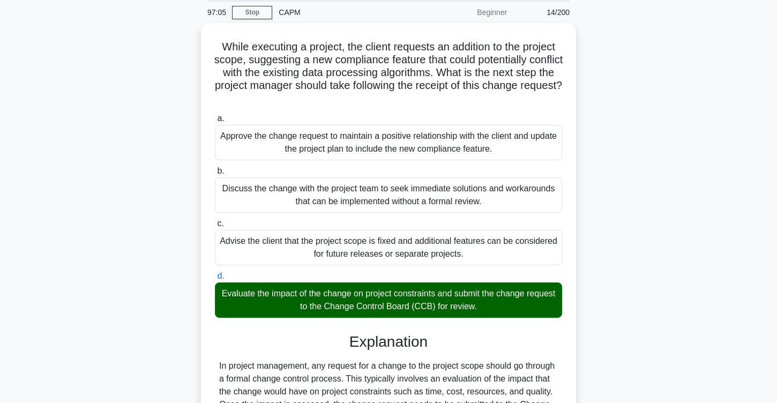
scroll to position [373, 0]
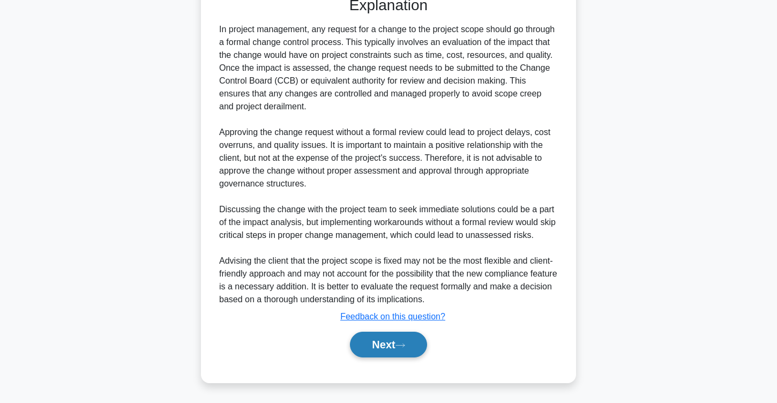
click at [379, 339] on button "Next" at bounding box center [388, 345] width 77 height 26
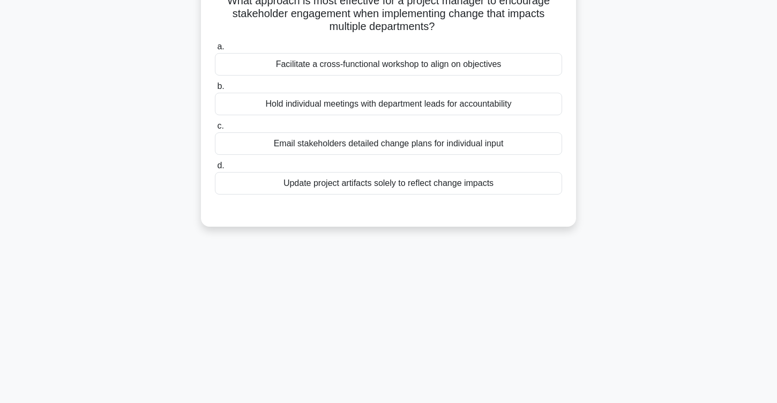
scroll to position [0, 0]
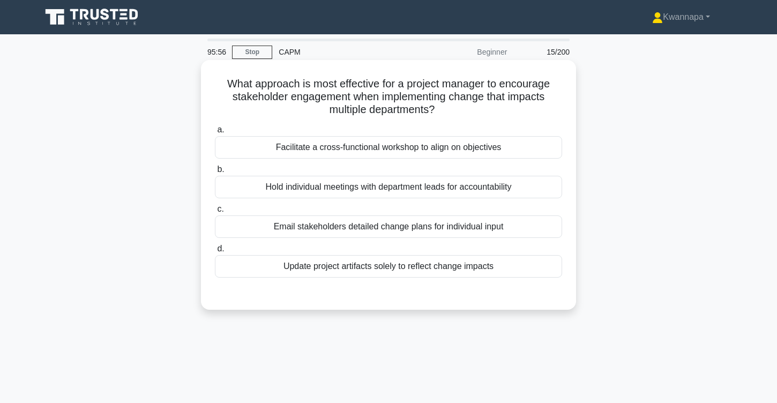
click at [403, 148] on div "Facilitate a cross-functional workshop to align on objectives" at bounding box center [388, 147] width 347 height 23
click at [215, 133] on input "a. Facilitate a cross-functional workshop to align on objectives" at bounding box center [215, 129] width 0 height 7
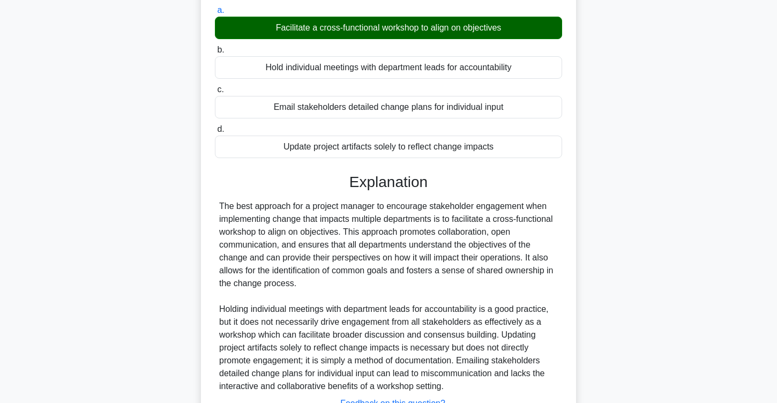
scroll to position [206, 0]
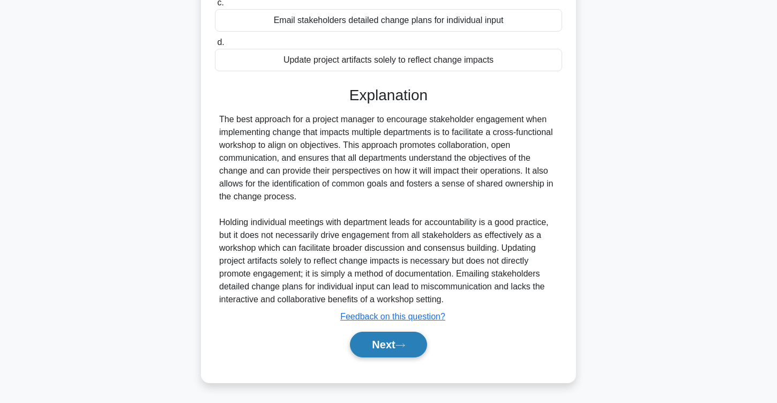
click at [381, 351] on button "Next" at bounding box center [388, 345] width 77 height 26
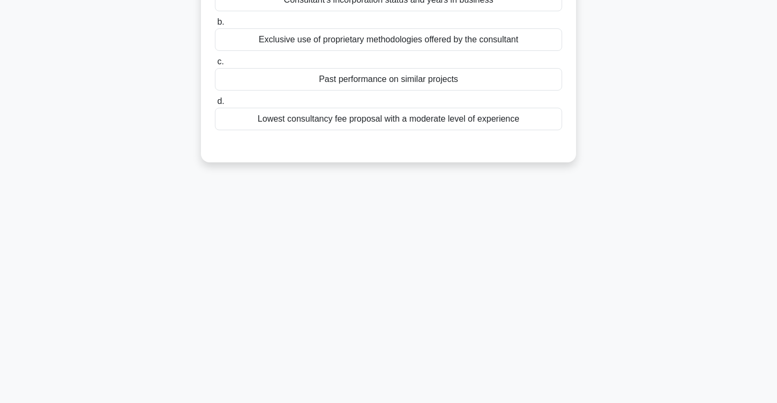
scroll to position [0, 0]
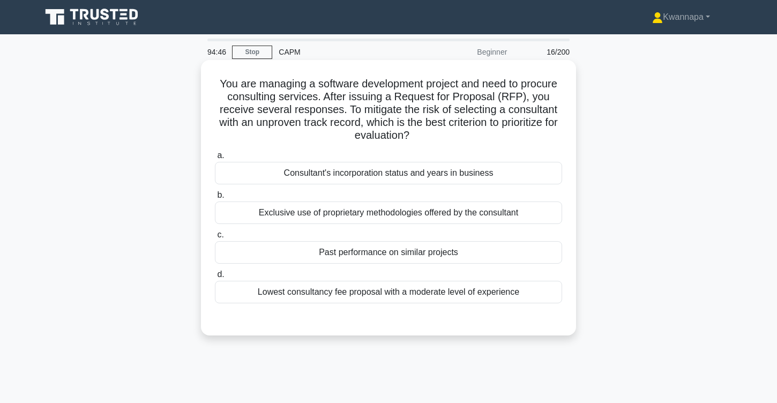
click at [289, 171] on div "Consultant's incorporation status and years in business" at bounding box center [388, 173] width 347 height 23
click at [215, 159] on input "a. Consultant's incorporation status and years in business" at bounding box center [215, 155] width 0 height 7
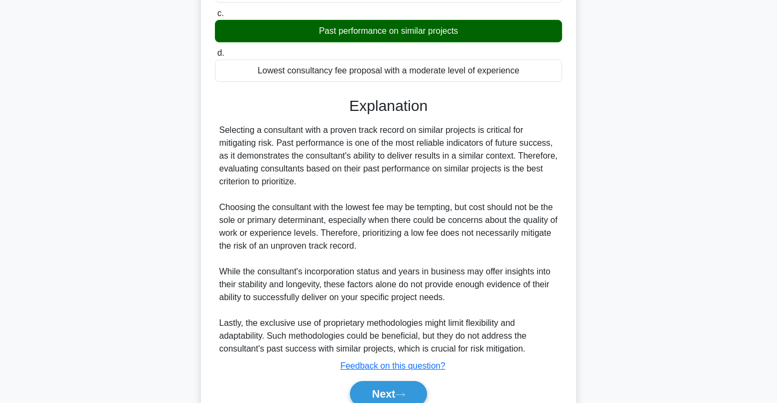
scroll to position [272, 0]
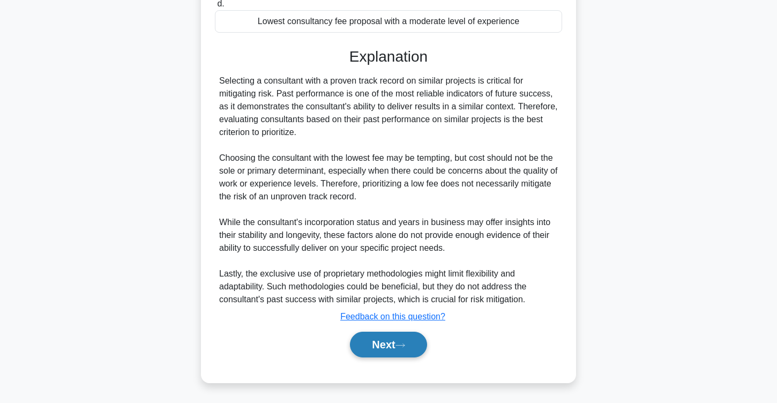
click at [383, 343] on button "Next" at bounding box center [388, 345] width 77 height 26
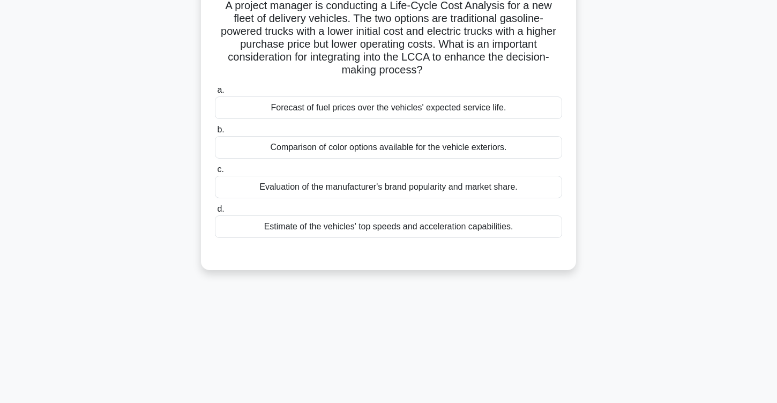
scroll to position [0, 0]
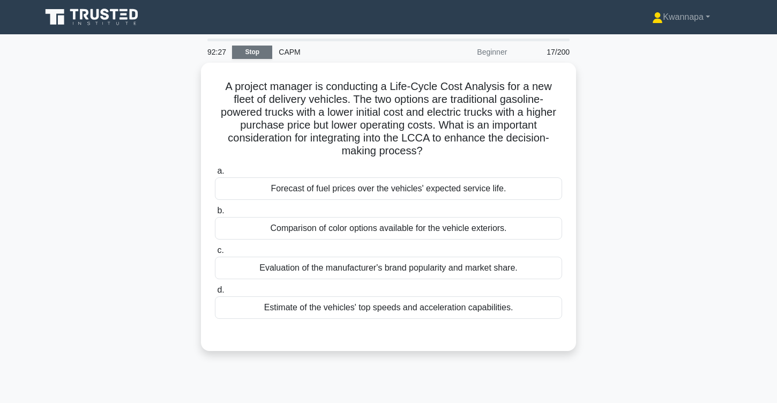
click at [251, 50] on link "Stop" at bounding box center [252, 52] width 40 height 13
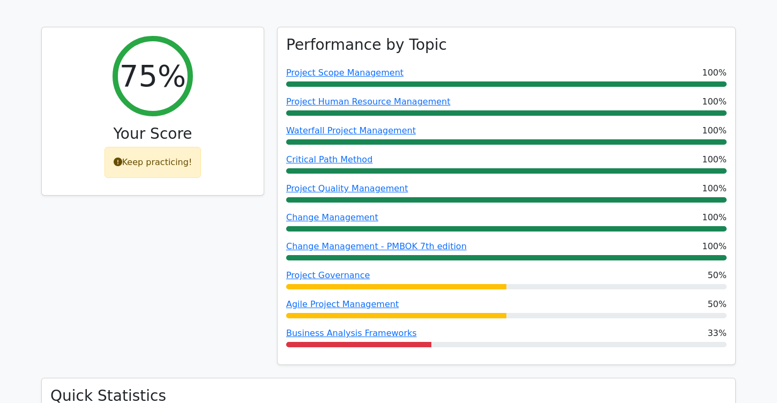
scroll to position [125, 0]
